Goal: Task Accomplishment & Management: Use online tool/utility

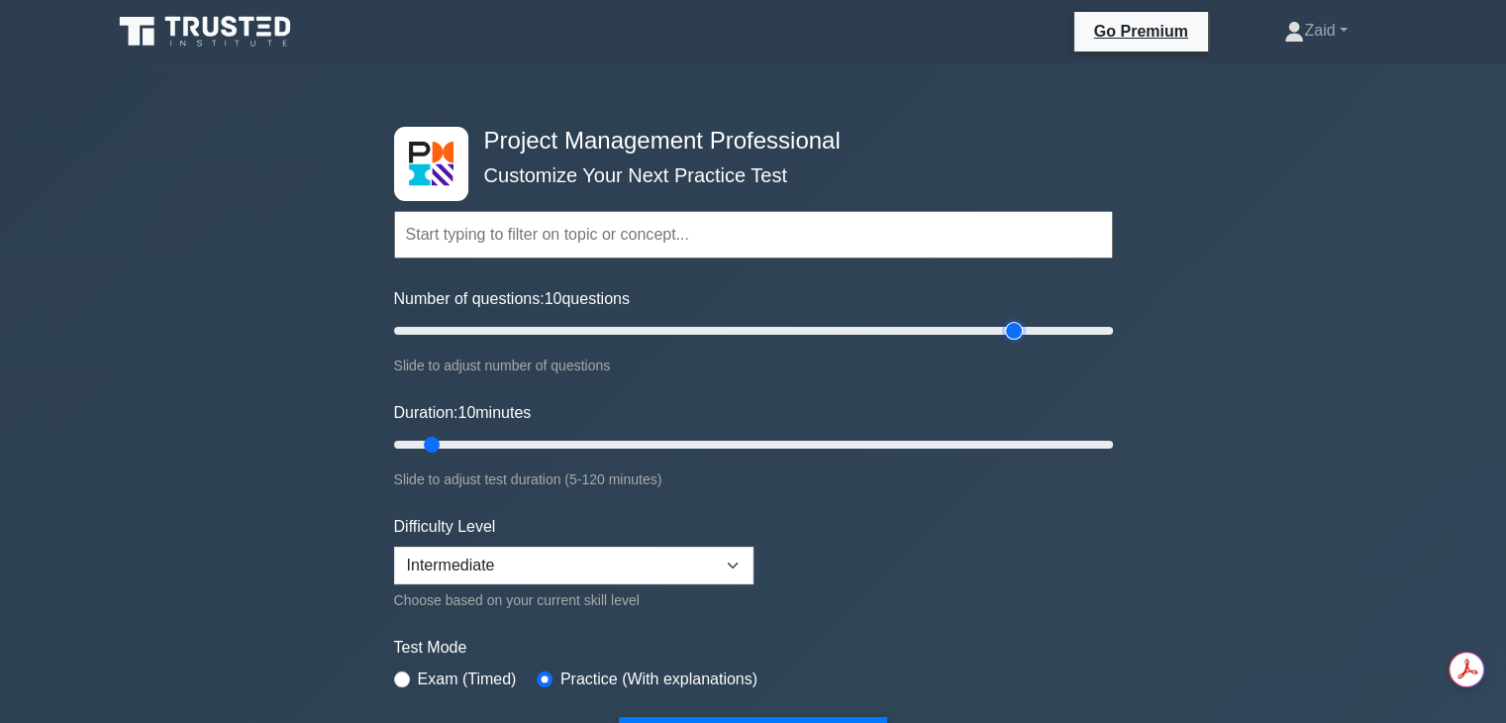
click at [1022, 327] on input "Number of questions: 10 questions" at bounding box center [753, 331] width 719 height 24
type input "180"
click at [1031, 325] on input "Number of questions: 180 questions" at bounding box center [753, 331] width 719 height 24
type input "120"
click at [1109, 444] on input "Duration: 120 minutes" at bounding box center [753, 445] width 719 height 24
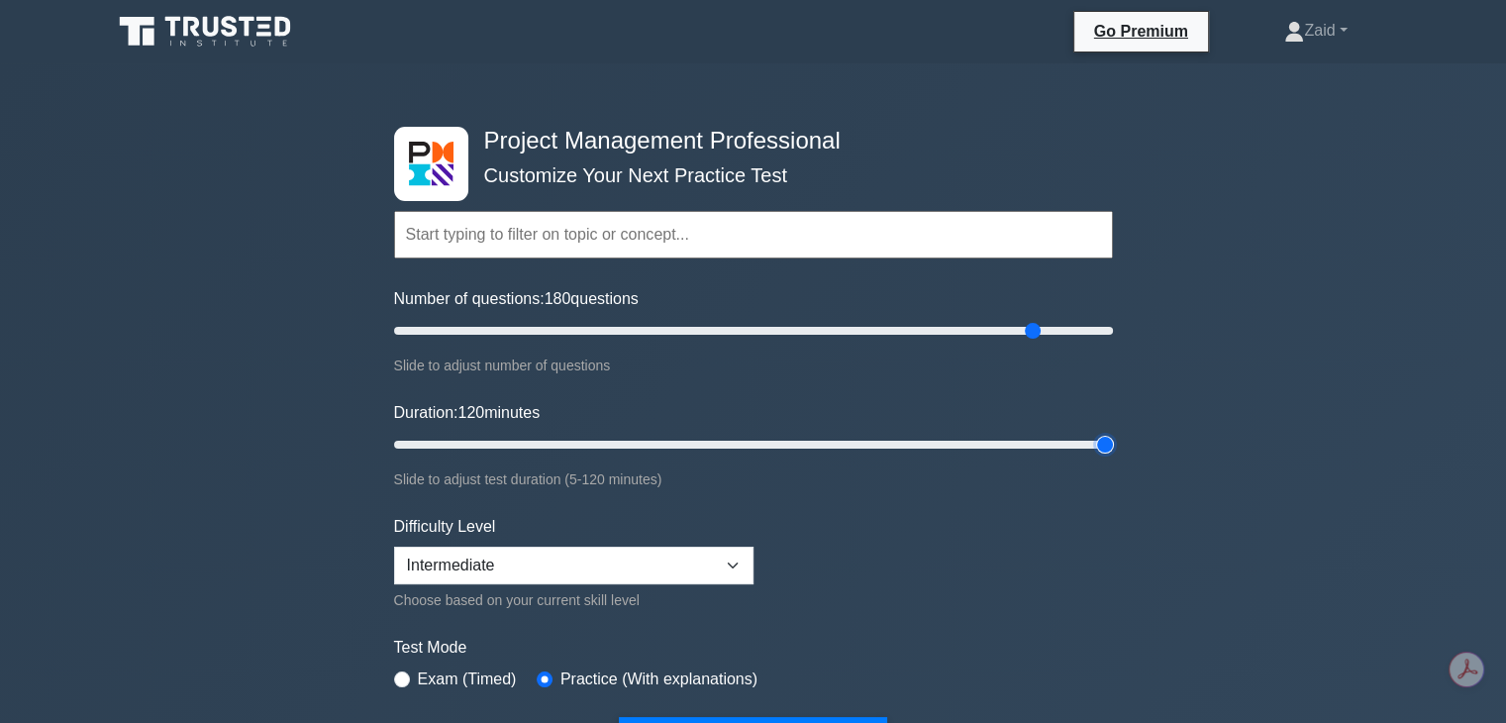
scroll to position [238, 0]
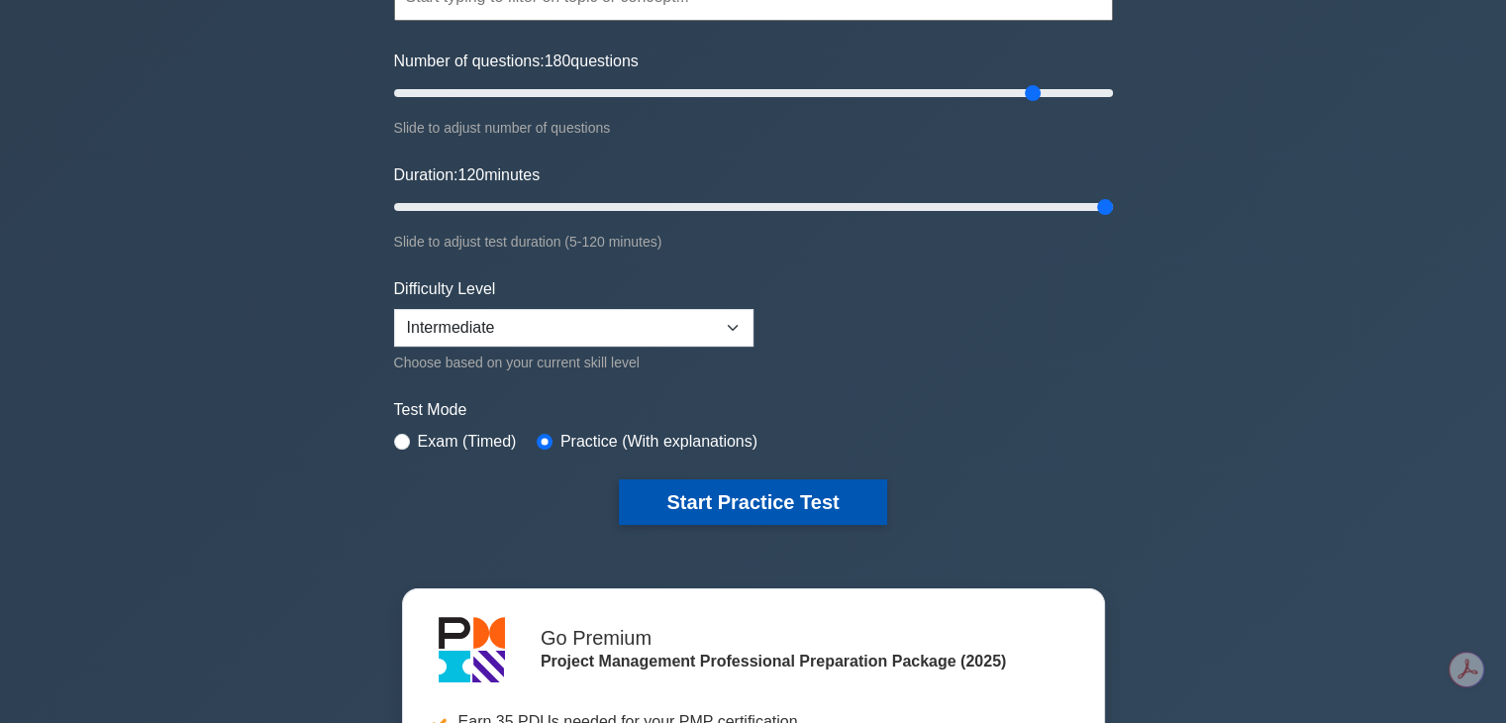
click at [851, 492] on button "Start Practice Test" at bounding box center [752, 502] width 267 height 46
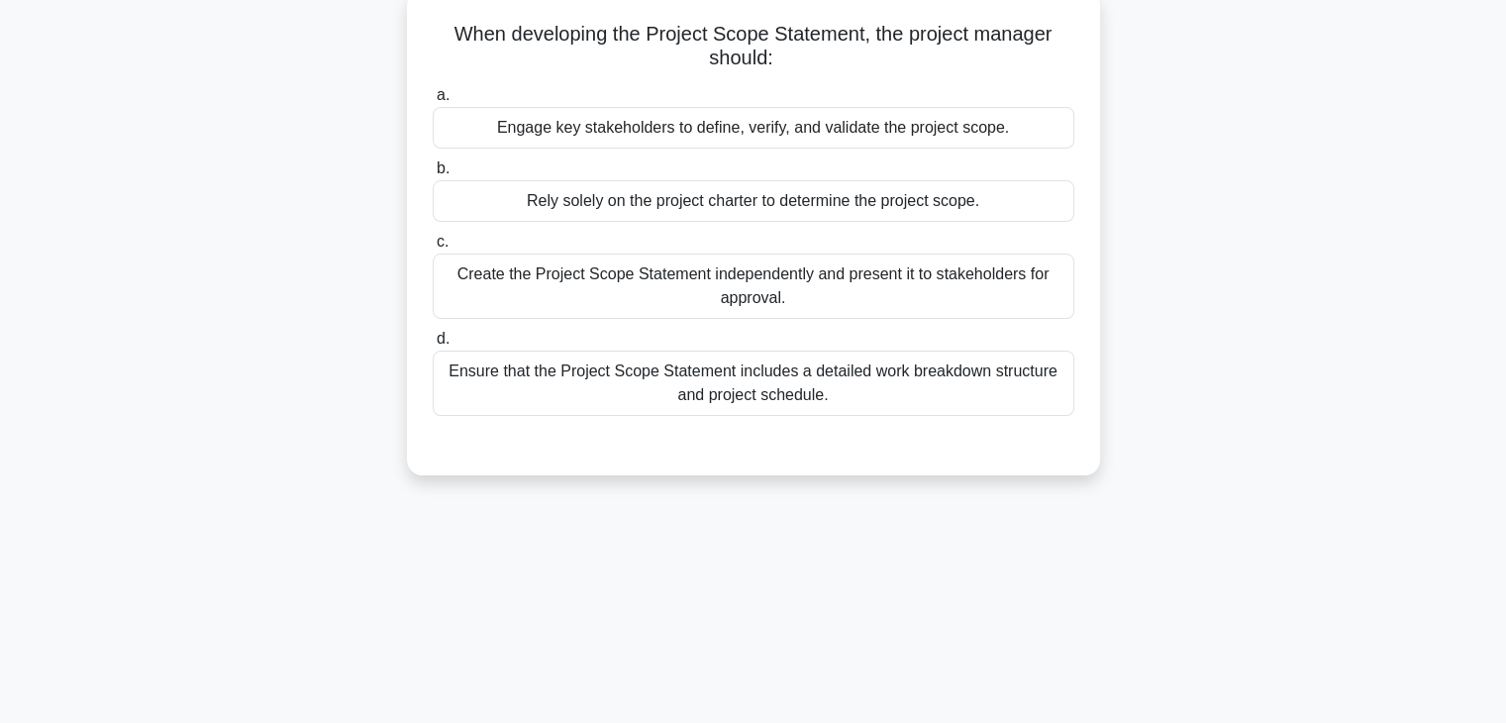
scroll to position [169, 0]
